Goal: Information Seeking & Learning: Understand process/instructions

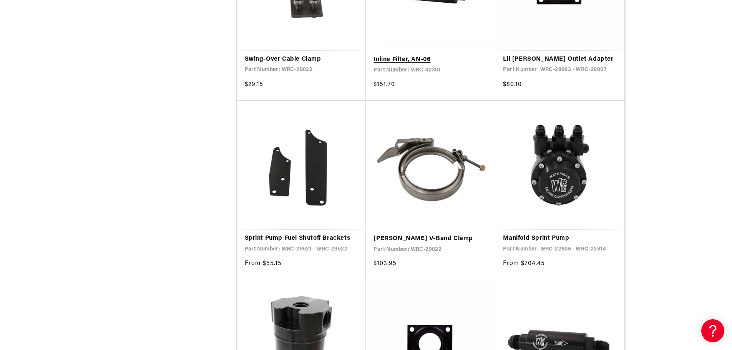
scroll to position [0, 1462]
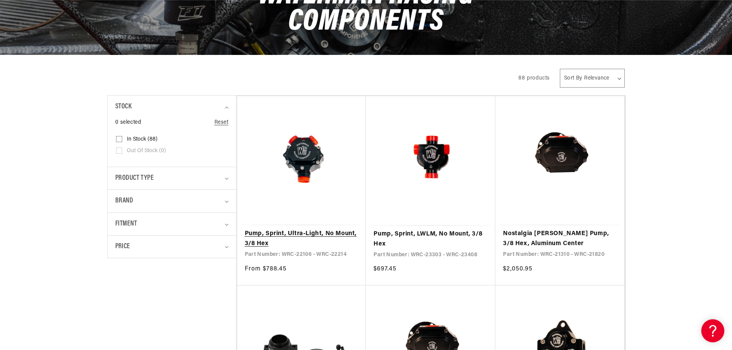
click at [340, 236] on link "Pump, Sprint, Ultra-Light, No Mount, 3/8 Hex" at bounding box center [302, 239] width 114 height 20
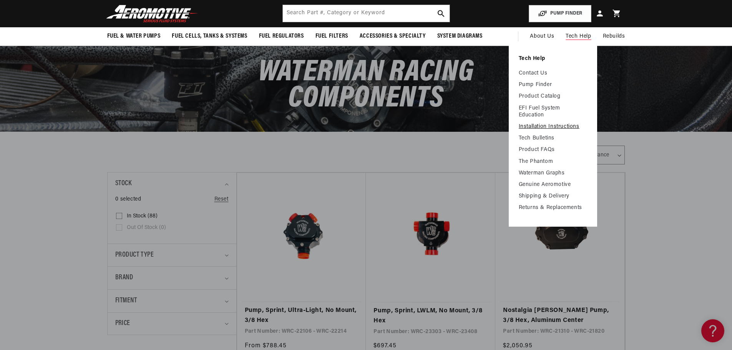
scroll to position [0, 1462]
click at [546, 173] on link "Waterman Graphs" at bounding box center [553, 173] width 68 height 7
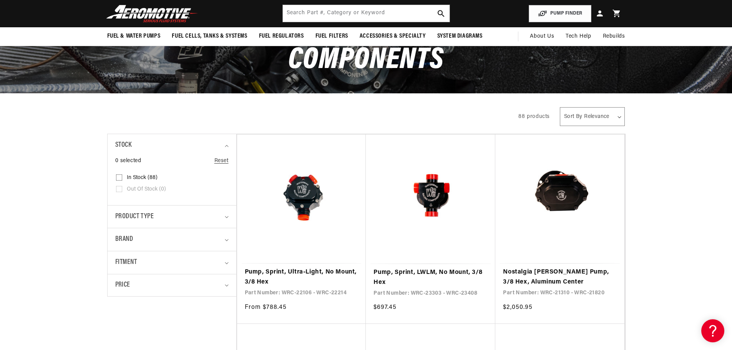
scroll to position [0, 0]
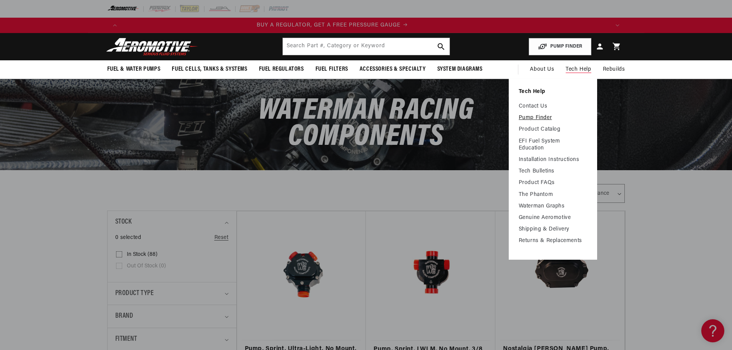
click at [539, 117] on link "Pump Finder" at bounding box center [553, 118] width 68 height 7
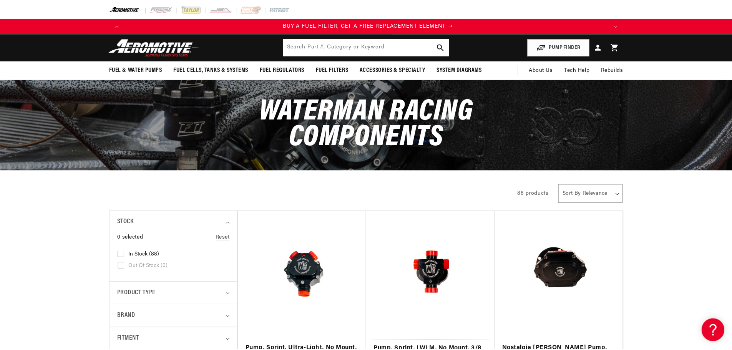
scroll to position [0, 487]
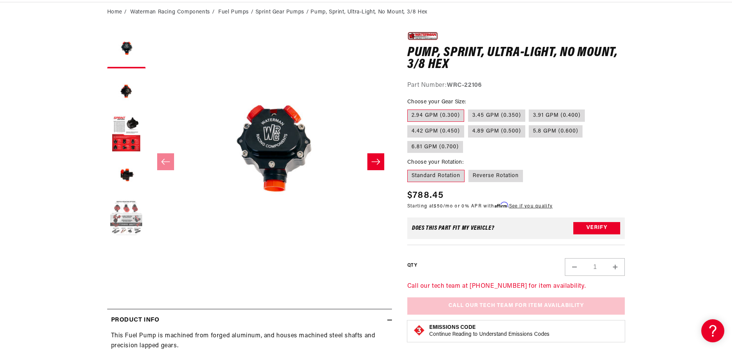
scroll to position [0, 487]
click at [128, 184] on button "Load image 4 in gallery view" at bounding box center [126, 176] width 38 height 38
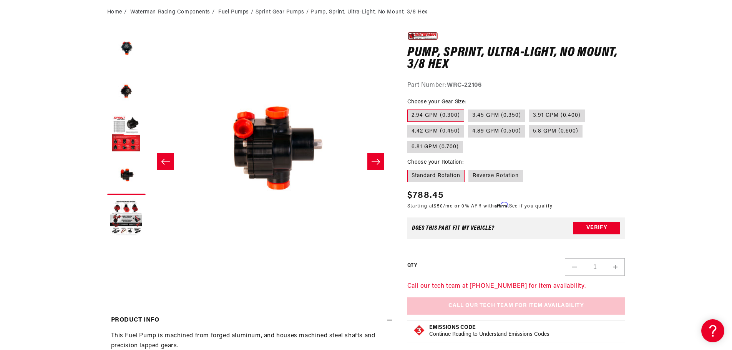
scroll to position [0, 975]
click at [158, 170] on button "Slide left" at bounding box center [165, 161] width 17 height 17
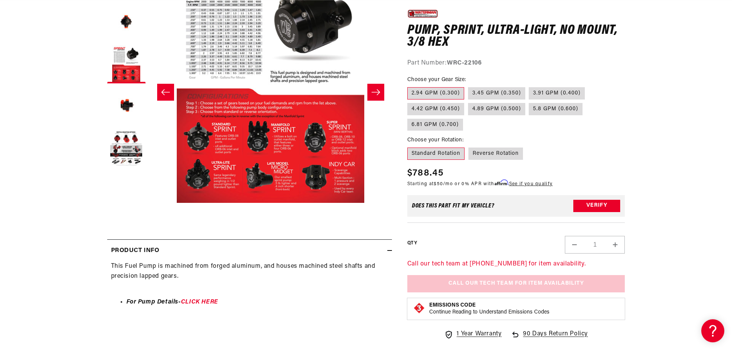
scroll to position [192, 0]
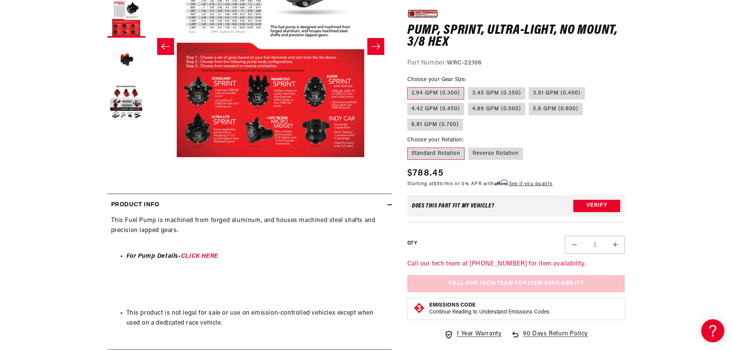
click at [149, 157] on button "Open media 3 in modal" at bounding box center [149, 157] width 0 height 0
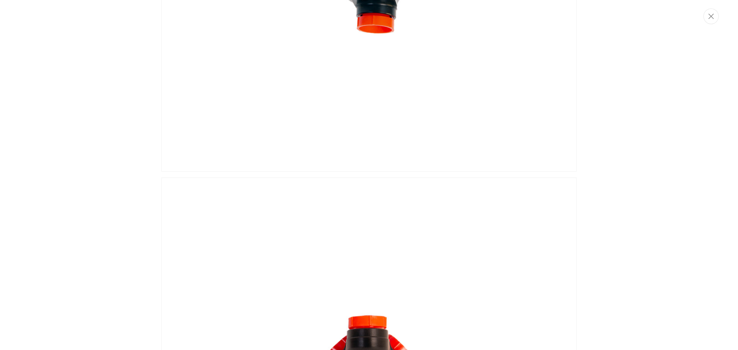
scroll to position [0, 0]
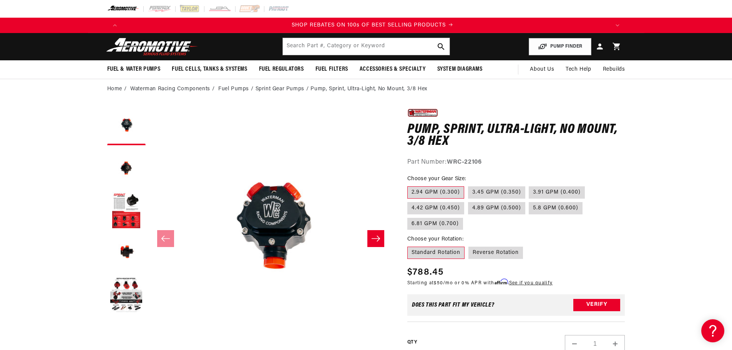
scroll to position [0, 975]
click at [493, 254] on label "Reverse Rotation" at bounding box center [496, 253] width 55 height 12
click at [469, 246] on input "Reverse Rotation" at bounding box center [469, 245] width 0 height 0
radio input "true"
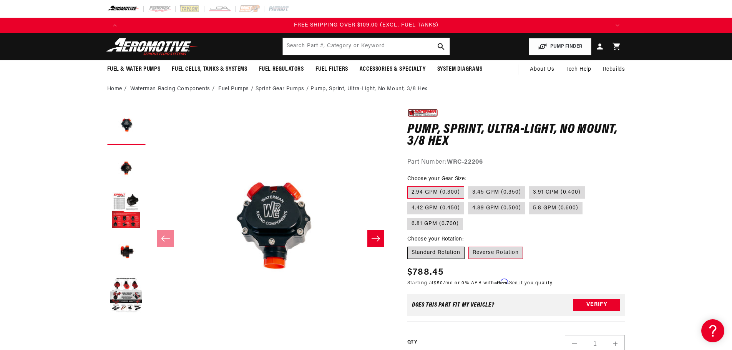
click at [424, 251] on label "Standard Rotation" at bounding box center [436, 253] width 57 height 12
click at [410, 246] on input "Standard Rotation" at bounding box center [409, 245] width 0 height 0
radio input "true"
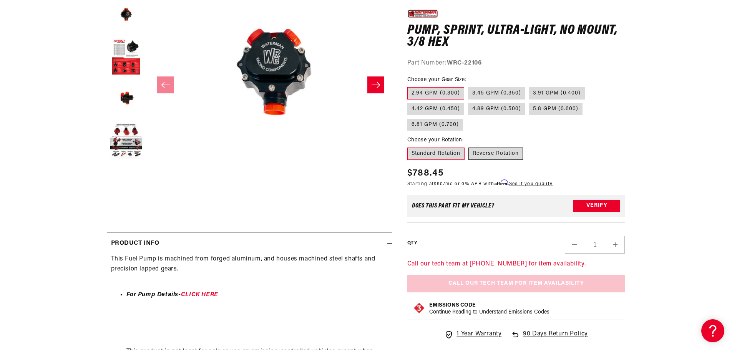
click at [495, 155] on label "Reverse Rotation" at bounding box center [496, 154] width 55 height 12
click at [469, 146] on input "Reverse Rotation" at bounding box center [469, 146] width 0 height 0
radio input "true"
click at [475, 94] on label "3.45 GPM (0.350)" at bounding box center [496, 93] width 57 height 12
click at [469, 86] on input "3.45 GPM (0.350)" at bounding box center [468, 86] width 0 height 0
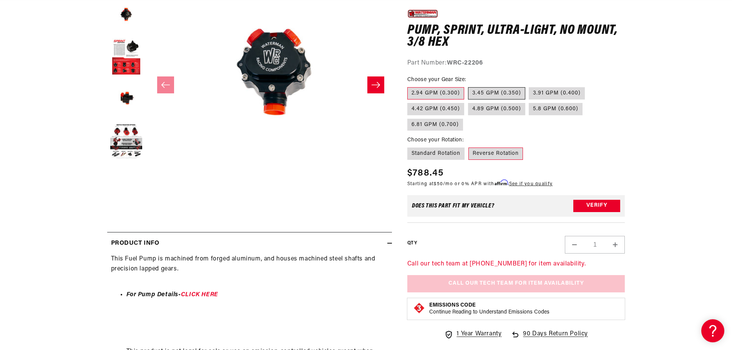
radio input "true"
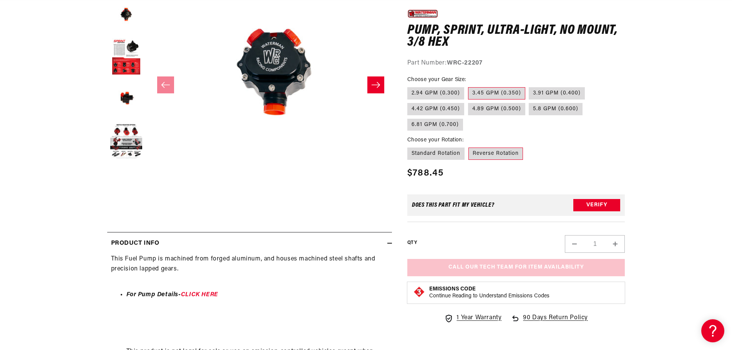
scroll to position [0, 487]
click at [442, 150] on label "Standard Rotation" at bounding box center [436, 154] width 57 height 12
click at [410, 146] on input "Standard Rotation" at bounding box center [409, 146] width 0 height 0
radio input "true"
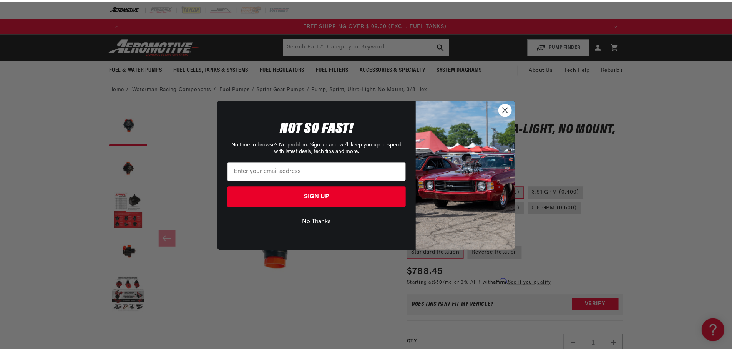
scroll to position [0, 1462]
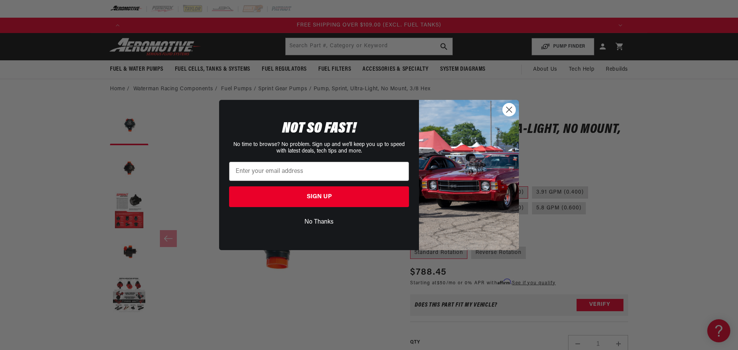
click at [506, 109] on circle "Close dialog" at bounding box center [509, 109] width 13 height 13
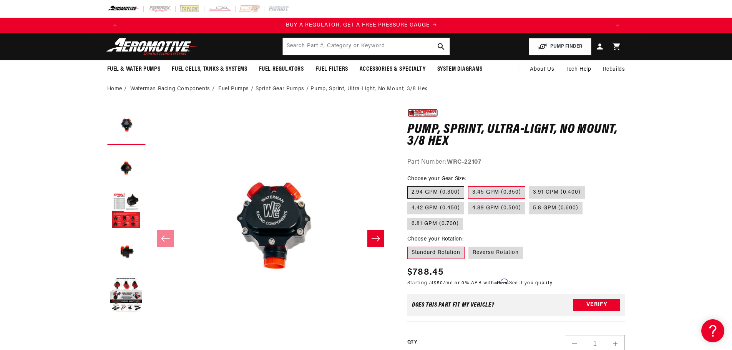
scroll to position [0, 0]
click at [441, 191] on label "2.94 GPM (0.300)" at bounding box center [436, 192] width 57 height 12
click at [410, 185] on input "2.94 GPM (0.300)" at bounding box center [409, 185] width 0 height 0
radio input "true"
click at [496, 259] on fieldset "Choose your Rotation: Standard Rotation Reverse Rotation" at bounding box center [517, 247] width 218 height 25
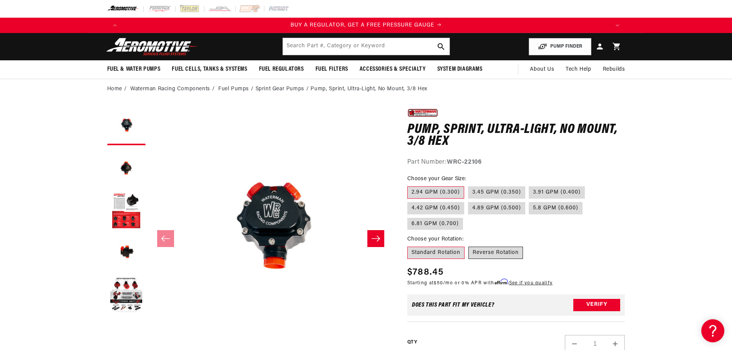
click at [507, 251] on label "Reverse Rotation" at bounding box center [496, 253] width 55 height 12
click at [469, 246] on input "Reverse Rotation" at bounding box center [469, 245] width 0 height 0
radio input "true"
drag, startPoint x: 452, startPoint y: 161, endPoint x: 483, endPoint y: 158, distance: 30.5
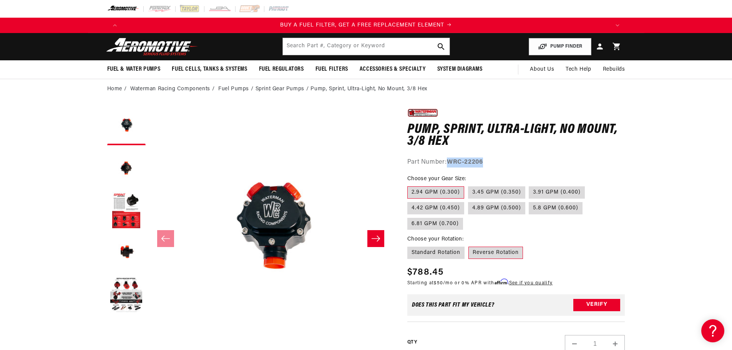
click at [486, 159] on div "Part Number: WRC-22206" at bounding box center [517, 163] width 218 height 10
copy strong "WRC-22206"
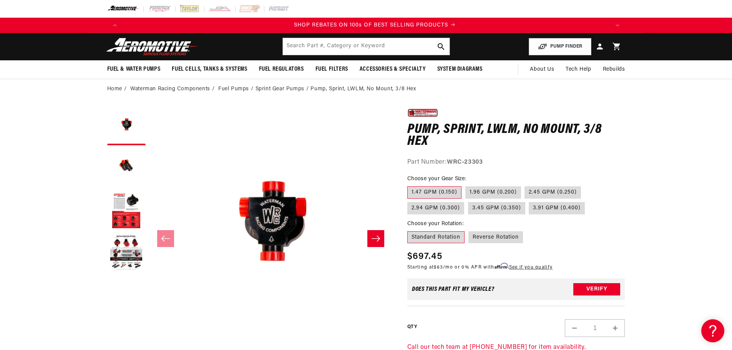
scroll to position [0, 975]
click at [437, 209] on label "2.94 GPM (0.300)" at bounding box center [436, 208] width 57 height 12
click at [585, 185] on input "2.94 GPM (0.300)" at bounding box center [585, 185] width 0 height 0
radio input "true"
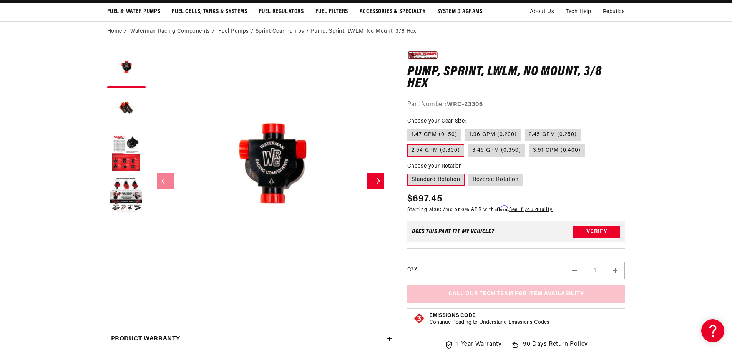
scroll to position [77, 0]
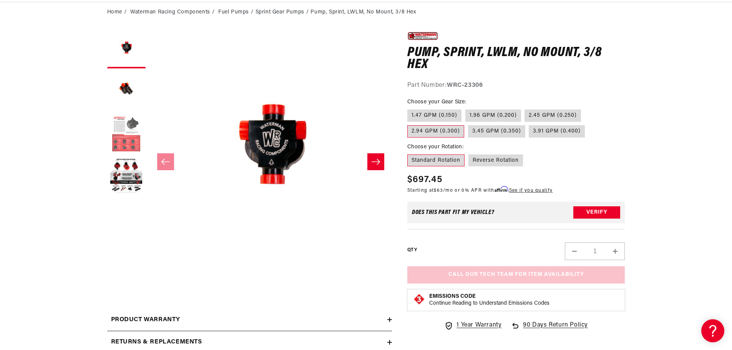
click at [127, 140] on button "Load image 3 in gallery view" at bounding box center [126, 134] width 38 height 38
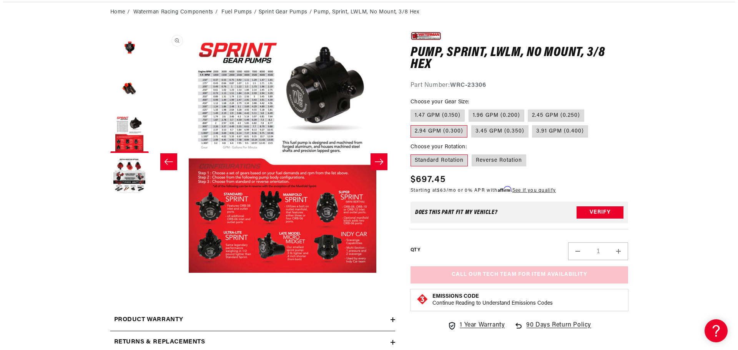
scroll to position [0, 486]
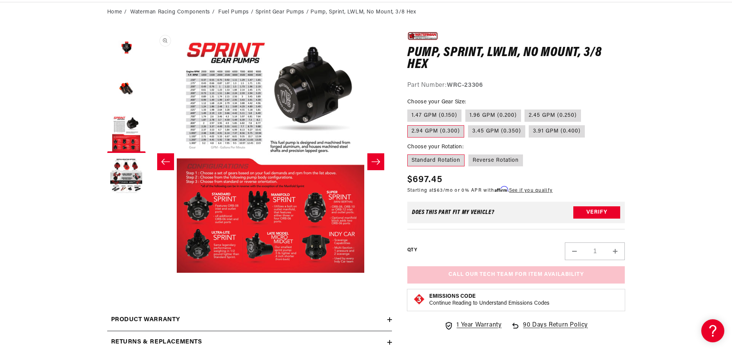
click at [149, 273] on button "Open media 3 in modal" at bounding box center [149, 273] width 0 height 0
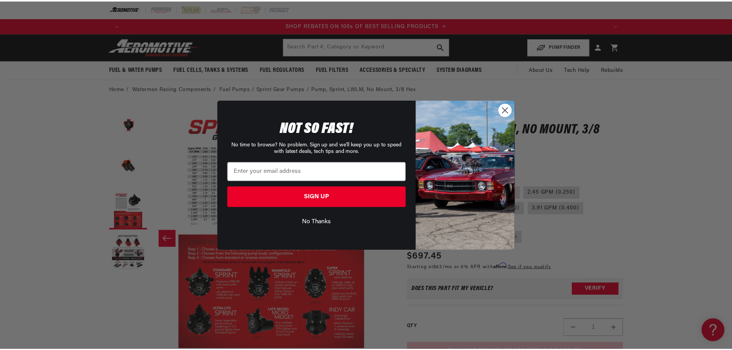
scroll to position [0, 1462]
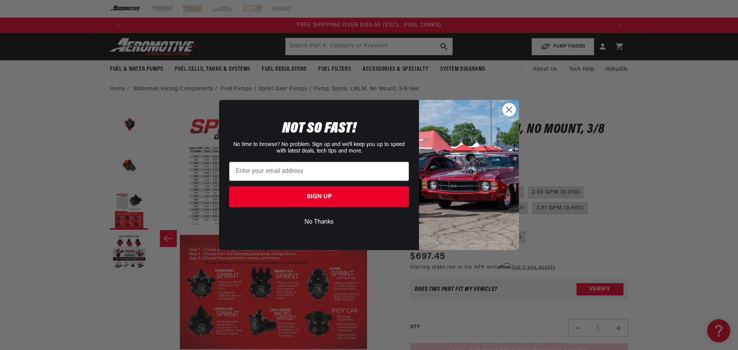
click at [507, 111] on circle "Close dialog" at bounding box center [509, 109] width 13 height 13
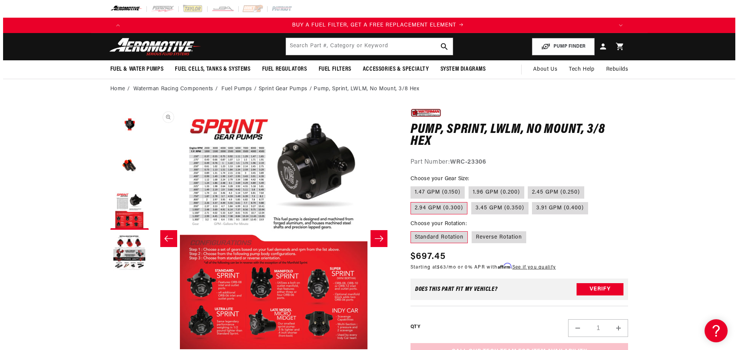
scroll to position [0, 487]
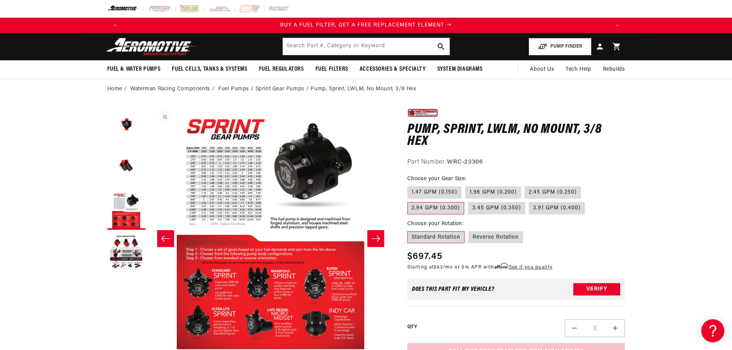
click at [149, 349] on button "Open media 3 in modal" at bounding box center [149, 349] width 0 height 0
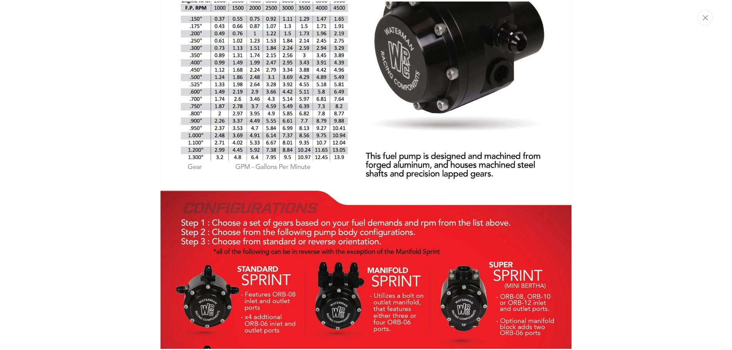
scroll to position [0, 975]
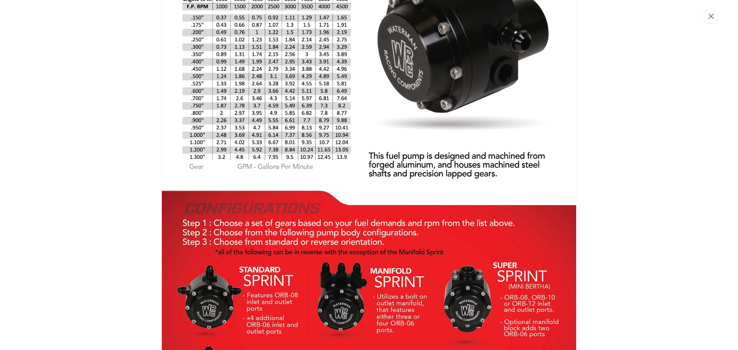
click at [713, 19] on button "Close" at bounding box center [711, 16] width 15 height 16
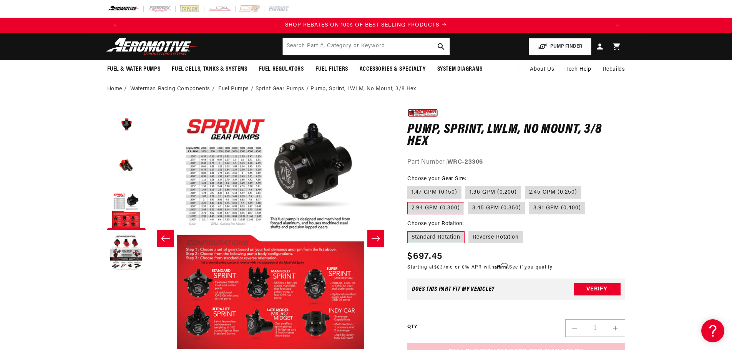
scroll to position [38, 0]
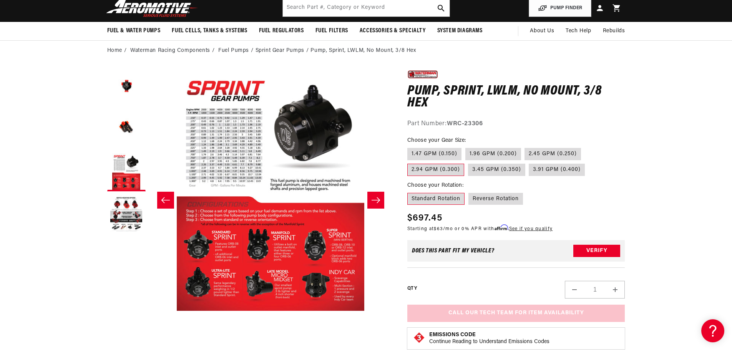
click at [445, 169] on label "2.94 GPM (0.300)" at bounding box center [436, 170] width 57 height 12
click at [585, 147] on input "2.94 GPM (0.300)" at bounding box center [585, 146] width 0 height 0
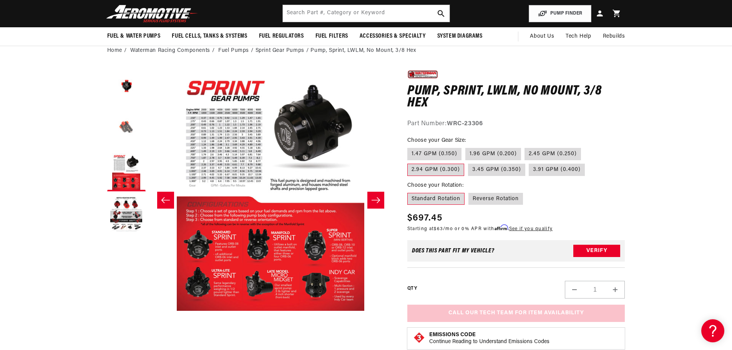
scroll to position [0, 0]
click at [133, 133] on button "Load image 2 in gallery view" at bounding box center [126, 130] width 38 height 38
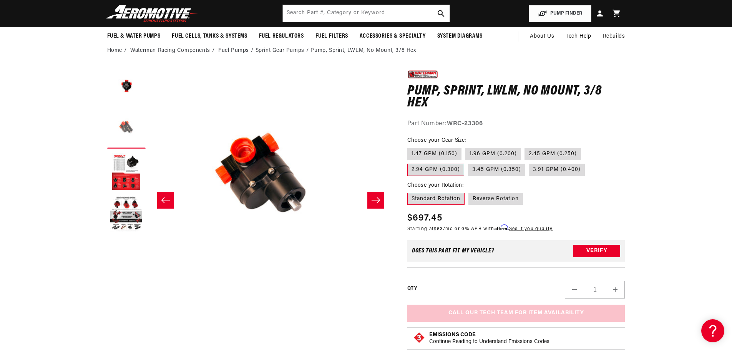
scroll to position [0, 243]
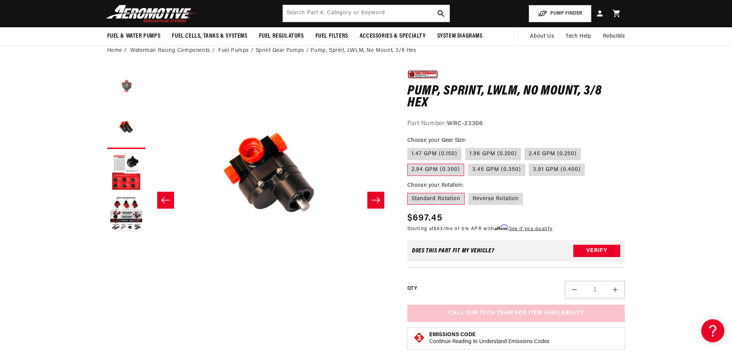
click at [120, 78] on button "Load image 1 in gallery view" at bounding box center [126, 87] width 38 height 38
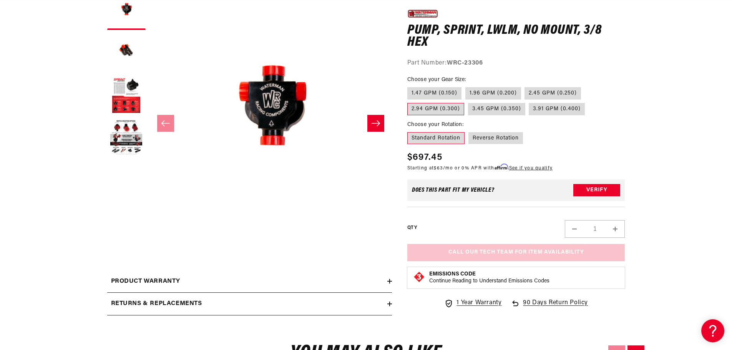
scroll to position [0, 487]
drag, startPoint x: 450, startPoint y: 64, endPoint x: 484, endPoint y: 65, distance: 34.2
click at [483, 65] on strong "WRC-23306" at bounding box center [465, 63] width 36 height 6
copy strong "WRC-23306"
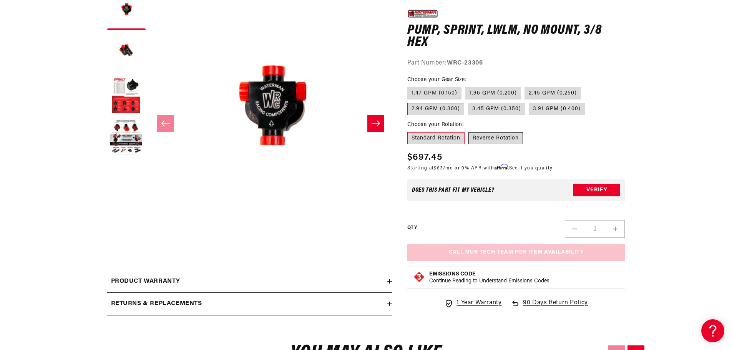
click at [482, 141] on label "Reverse Rotation" at bounding box center [496, 138] width 55 height 12
click at [487, 134] on label "Reverse Rotation" at bounding box center [496, 138] width 55 height 12
click at [469, 131] on input "Reverse Rotation" at bounding box center [469, 130] width 0 height 0
radio input "true"
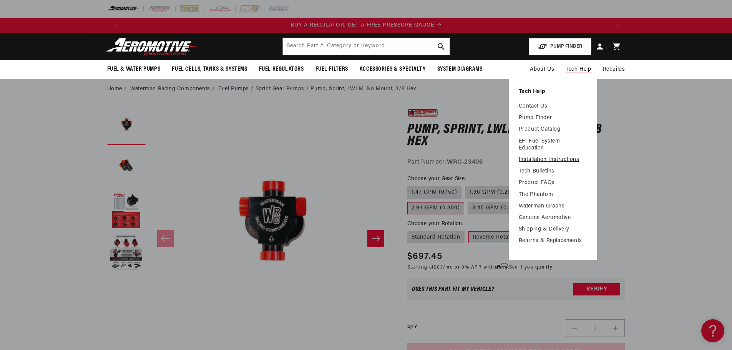
click at [567, 162] on link "Installation Instructions" at bounding box center [553, 159] width 68 height 7
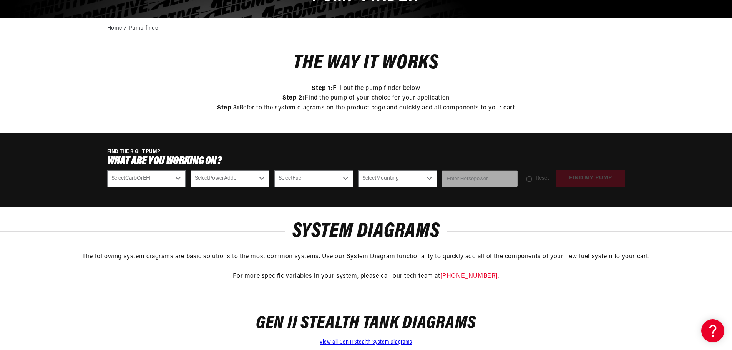
scroll to position [115, 0]
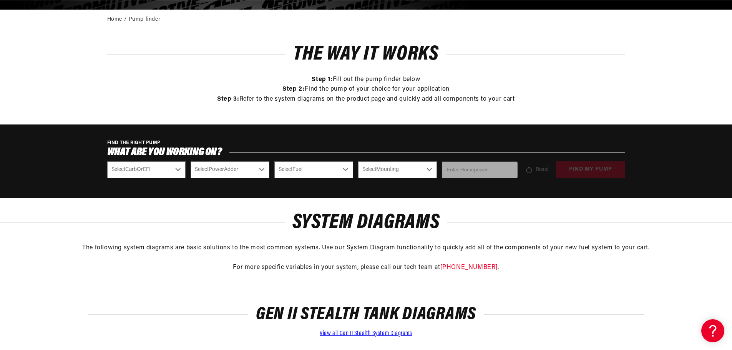
click at [171, 178] on select "Select CarbOrEFI CarbOrEFI" at bounding box center [146, 169] width 79 height 17
select select "CarbOrEFI"
click at [107, 161] on select "Select CarbOrEFI CarbOrEFI" at bounding box center [146, 169] width 79 height 17
click at [222, 174] on select "Select PowerAdder PowerAdder" at bounding box center [230, 169] width 79 height 17
select select "PowerAdder"
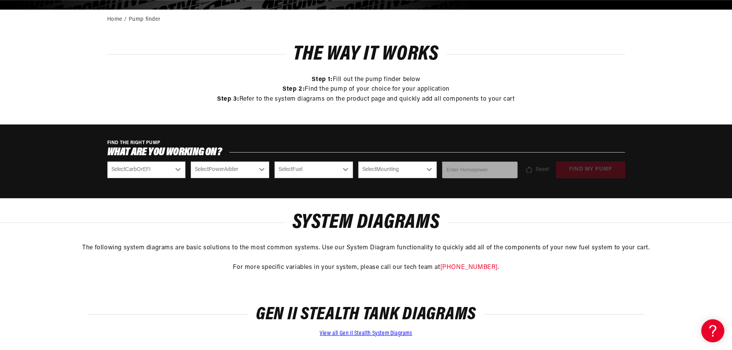
click at [191, 161] on select "Select PowerAdder PowerAdder" at bounding box center [230, 169] width 79 height 17
click at [292, 175] on select "Select Fuel Fuel" at bounding box center [313, 169] width 79 height 17
drag, startPoint x: 390, startPoint y: 166, endPoint x: 391, endPoint y: 174, distance: 7.4
click at [390, 166] on select "Select Mounting External In-Tank" at bounding box center [397, 169] width 79 height 17
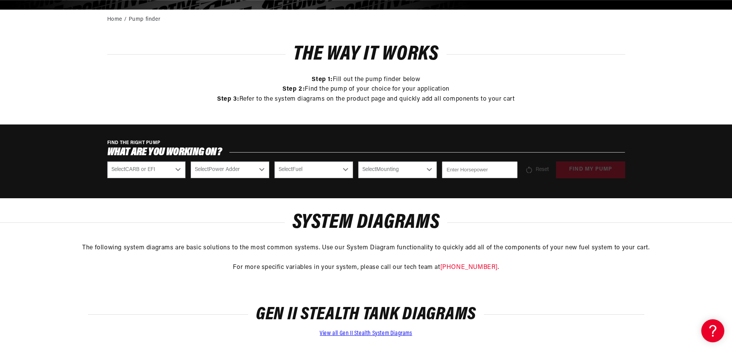
select select "External"
click at [358, 161] on select "Select Mounting External In-Tank" at bounding box center [397, 169] width 79 height 17
select select "External"
click at [473, 170] on input "number" at bounding box center [479, 169] width 75 height 17
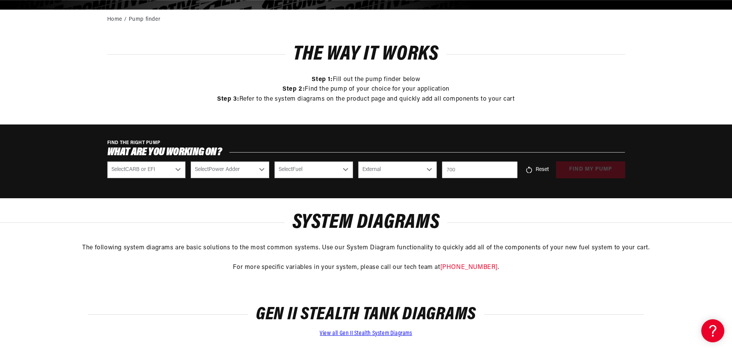
type input "700"
click at [553, 198] on div "FIND THE RIGHT PUMP What are you working on? Select CARB or EFI [GEOGRAPHIC_DAT…" at bounding box center [366, 162] width 732 height 74
drag, startPoint x: 177, startPoint y: 177, endPoint x: 172, endPoint y: 174, distance: 5.8
click at [175, 176] on select "Select CARB or EFI [GEOGRAPHIC_DATA] Fuel Injected" at bounding box center [146, 169] width 79 height 17
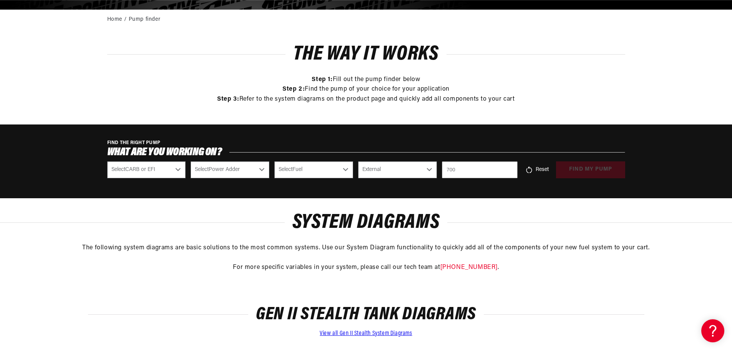
select select "Fuel-Injected"
click at [107, 161] on select "Select CARB or EFI [GEOGRAPHIC_DATA] Fuel Injected" at bounding box center [146, 169] width 79 height 17
select select "Fuel-Injected"
click at [215, 168] on select "Select Power Adder No - Naturally Aspirated Yes - Forced Induction" at bounding box center [230, 169] width 79 height 17
select select "Yes-Forced-Induction"
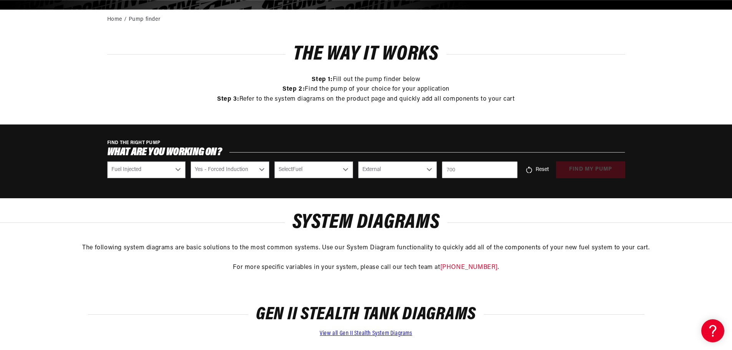
click at [191, 161] on select "Select Power Adder No - Naturally Aspirated Yes - Forced Induction" at bounding box center [230, 169] width 79 height 17
select select "Yes-Forced-Induction"
click at [298, 170] on select "Select Fuel E85 Gas" at bounding box center [313, 169] width 79 height 17
click at [303, 171] on select "Select Fuel E85 Gas" at bounding box center [313, 169] width 79 height 17
click at [326, 167] on select "Select Fuel E85 Gas" at bounding box center [313, 169] width 79 height 17
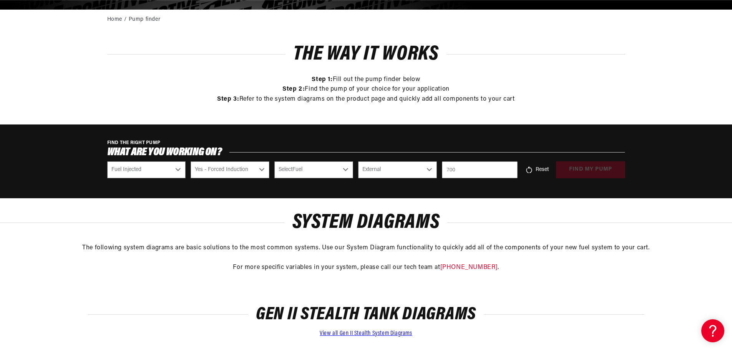
scroll to position [0, 0]
select select "E85"
click at [274, 161] on select "Select Fuel E85 Gas" at bounding box center [313, 169] width 79 height 17
select select "E85"
drag, startPoint x: 460, startPoint y: 168, endPoint x: 376, endPoint y: 169, distance: 83.8
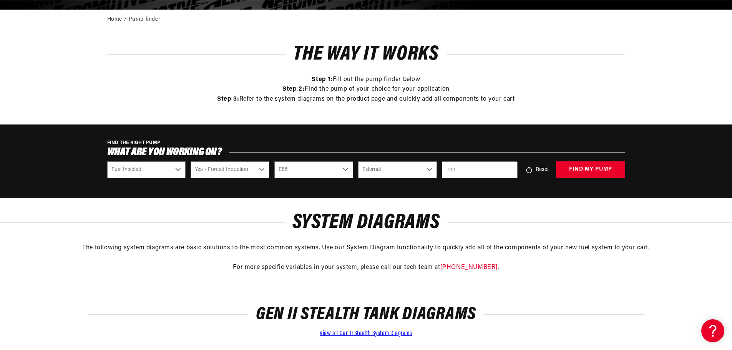
click at [376, 169] on div "Select CARB or EFI [GEOGRAPHIC_DATA] Fuel Injected Select Power Adder No - Natu…" at bounding box center [366, 169] width 518 height 17
click at [466, 167] on input "700" at bounding box center [479, 169] width 75 height 17
click at [465, 167] on input "700" at bounding box center [479, 169] width 75 height 17
drag, startPoint x: 458, startPoint y: 167, endPoint x: 453, endPoint y: 168, distance: 5.5
click at [453, 168] on input "700" at bounding box center [479, 169] width 75 height 17
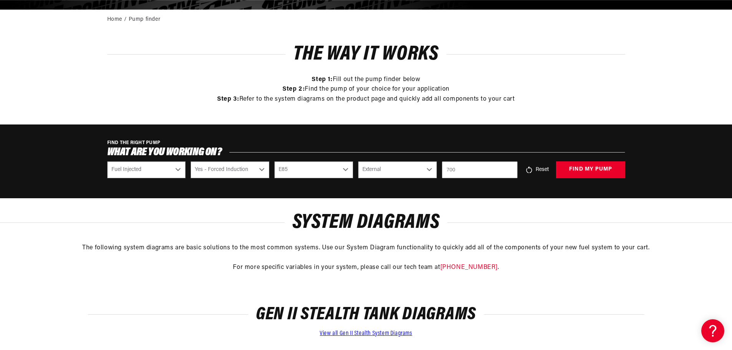
scroll to position [0, 487]
type input "7"
type input "1500"
click at [569, 167] on button "find my pump" at bounding box center [590, 169] width 69 height 17
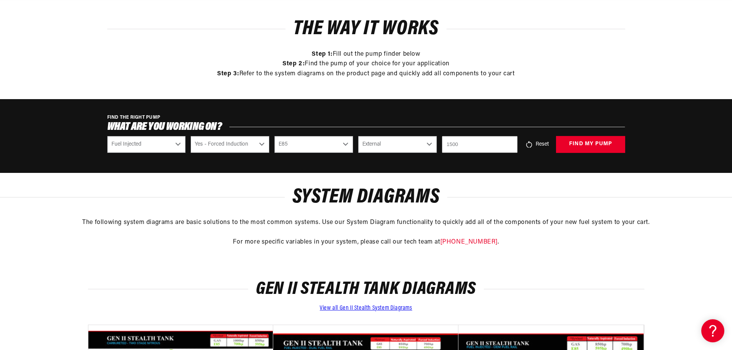
scroll to position [154, 0]
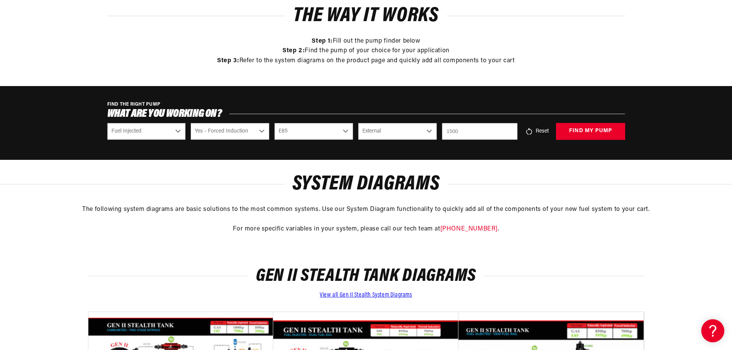
click at [454, 133] on input "1500" at bounding box center [479, 131] width 75 height 17
click at [456, 134] on input "1500" at bounding box center [479, 131] width 75 height 17
click at [482, 131] on input "1500" at bounding box center [479, 131] width 75 height 17
type input "700"
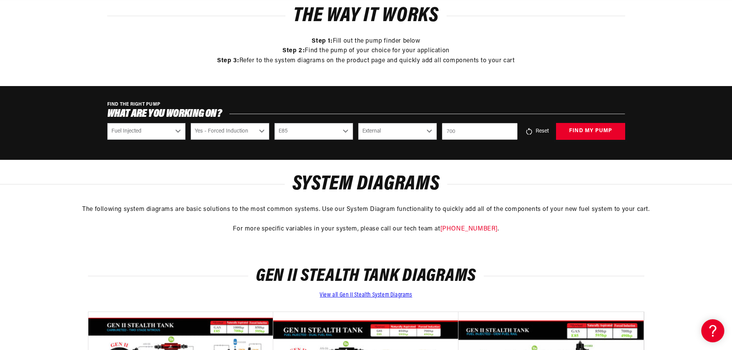
drag, startPoint x: 590, startPoint y: 127, endPoint x: 564, endPoint y: 211, distance: 88.0
click at [590, 127] on button "find my pump" at bounding box center [590, 131] width 69 height 17
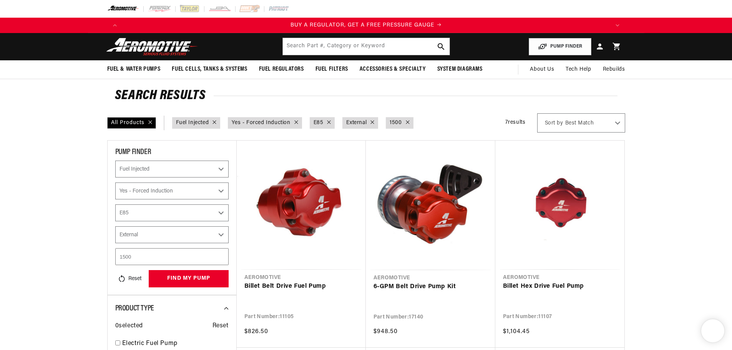
select select "Fuel-Injected"
select select "Yes-Forced-Induction"
select select "E85"
select select "External"
select select "Fuel-Injected"
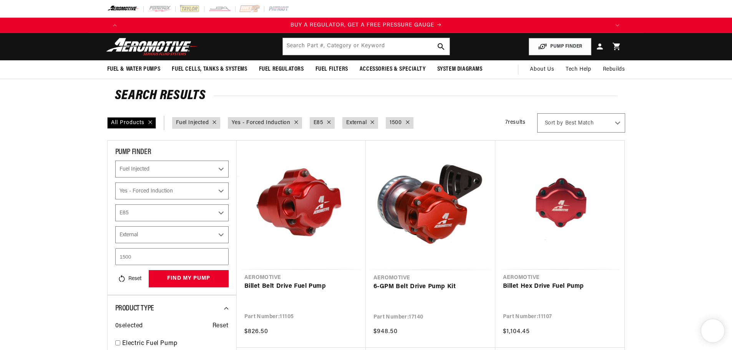
select select "Yes-Forced-Induction"
select select "E85"
select select "External"
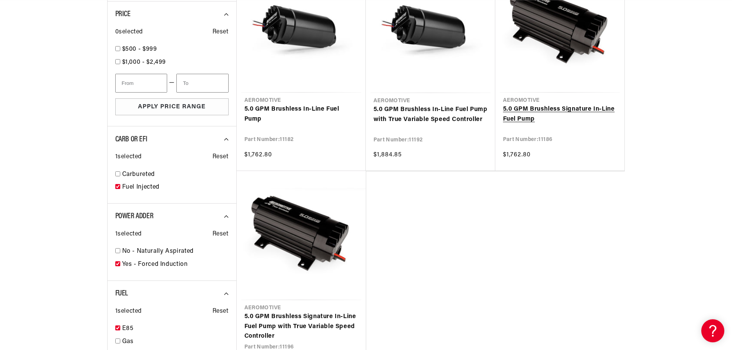
scroll to position [615, 0]
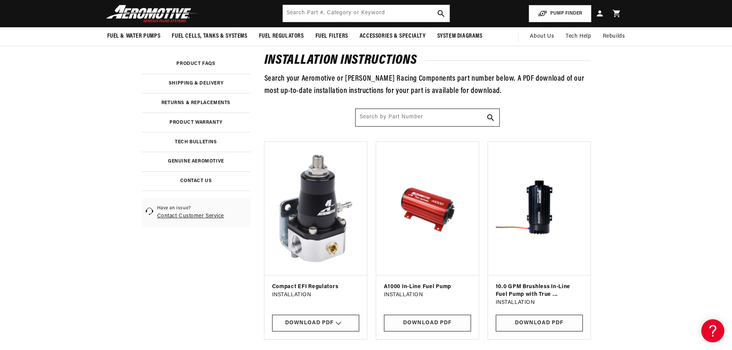
scroll to position [0, 487]
click at [398, 119] on input "Search by Part Number" at bounding box center [427, 117] width 143 height 17
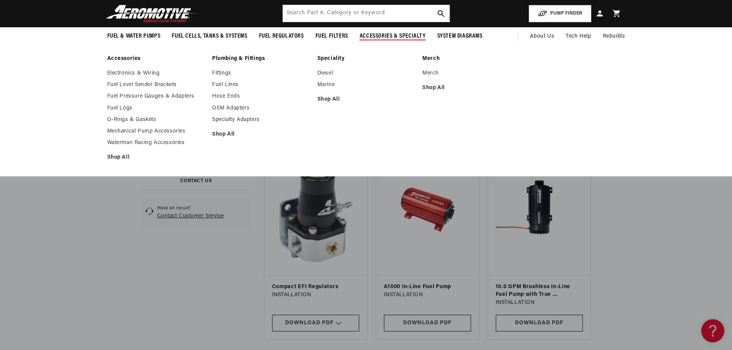
scroll to position [0, 975]
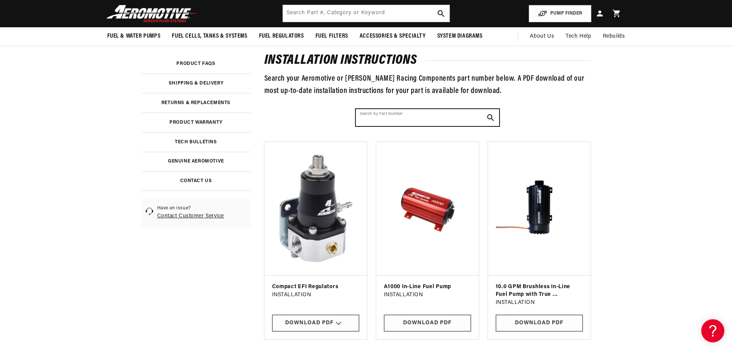
paste input "WRC-22206"
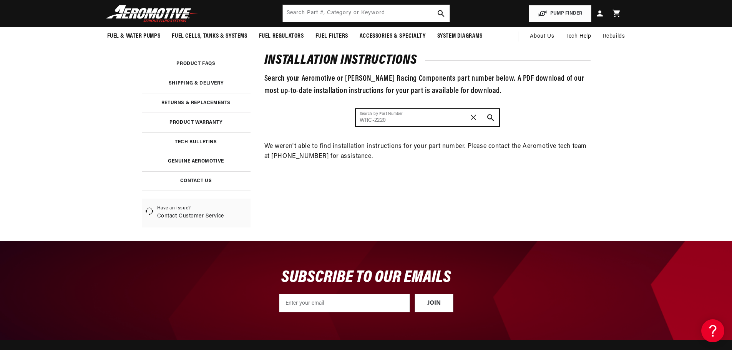
scroll to position [0, 1462]
click at [482, 109] on button "Search Part #, Category or Keyword" at bounding box center [490, 117] width 17 height 17
type input "W"
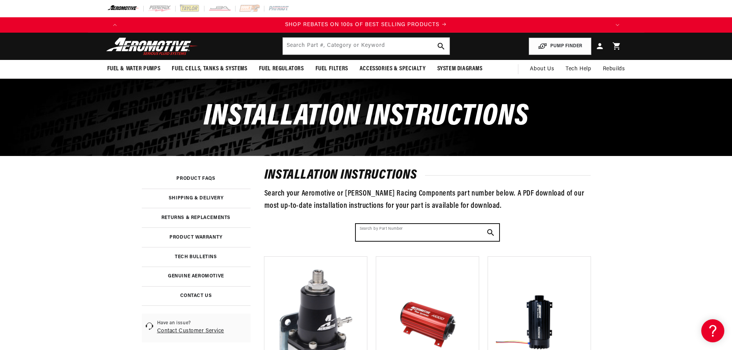
scroll to position [0, 0]
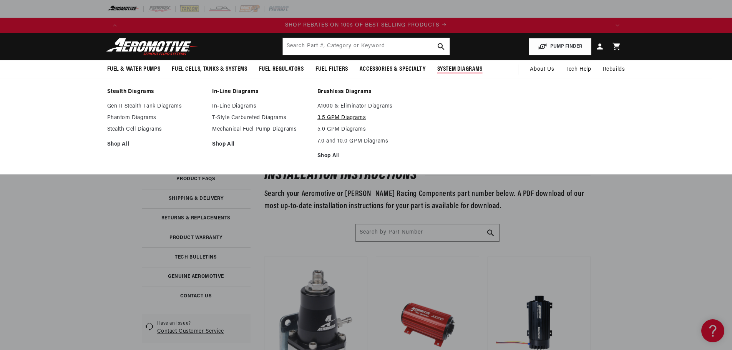
click at [356, 121] on link "3.5 GPM Diagrams" at bounding box center [367, 118] width 98 height 7
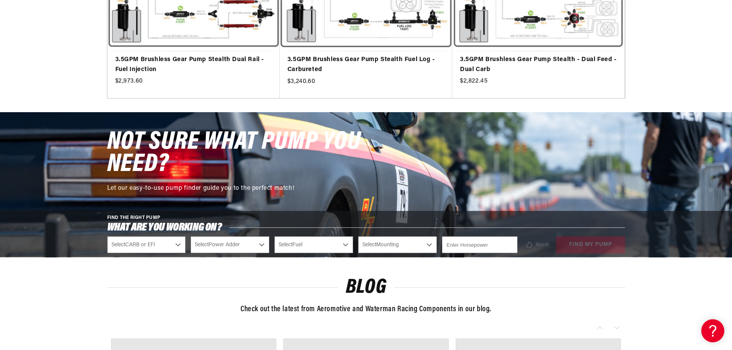
scroll to position [154, 0]
